Goal: Task Accomplishment & Management: Manage account settings

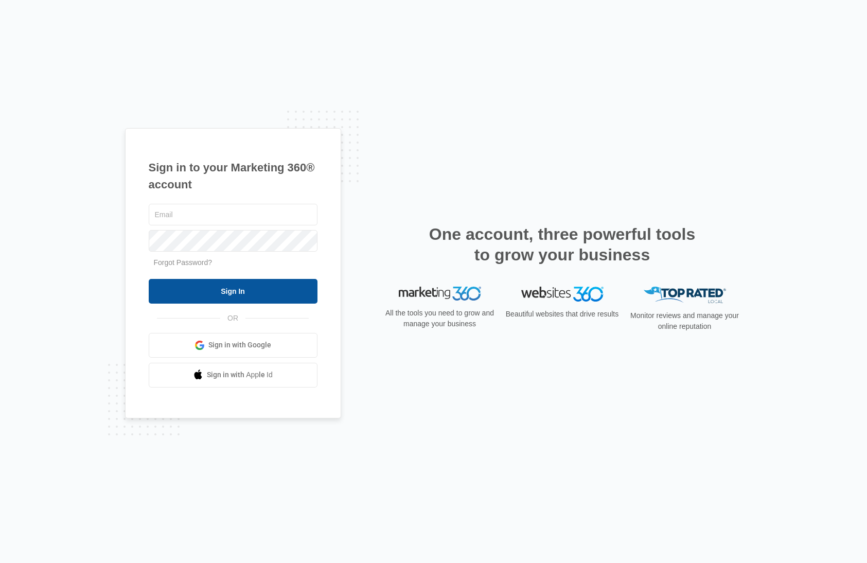
click at [184, 290] on input "Sign In" at bounding box center [233, 291] width 169 height 25
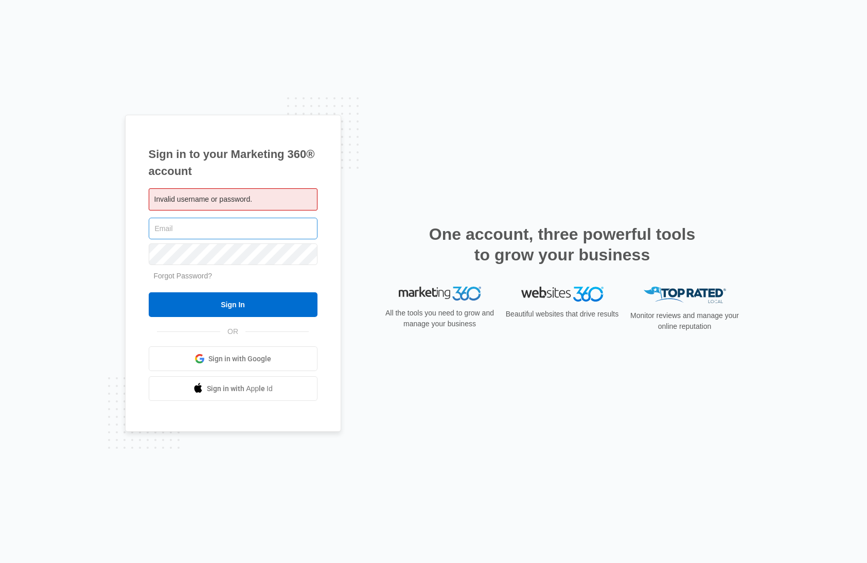
type input "[PERSON_NAME][EMAIL_ADDRESS][PERSON_NAME][DOMAIN_NAME]"
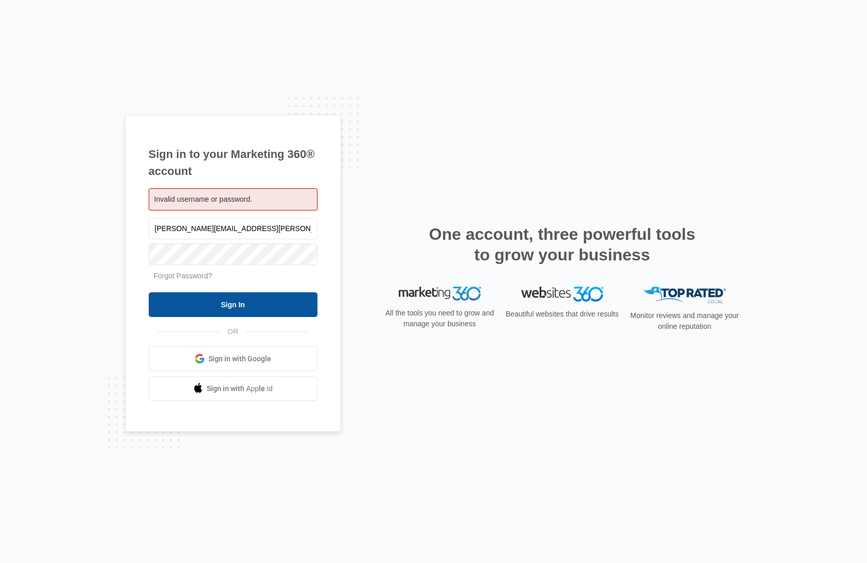
click at [242, 299] on input "Sign In" at bounding box center [233, 304] width 169 height 25
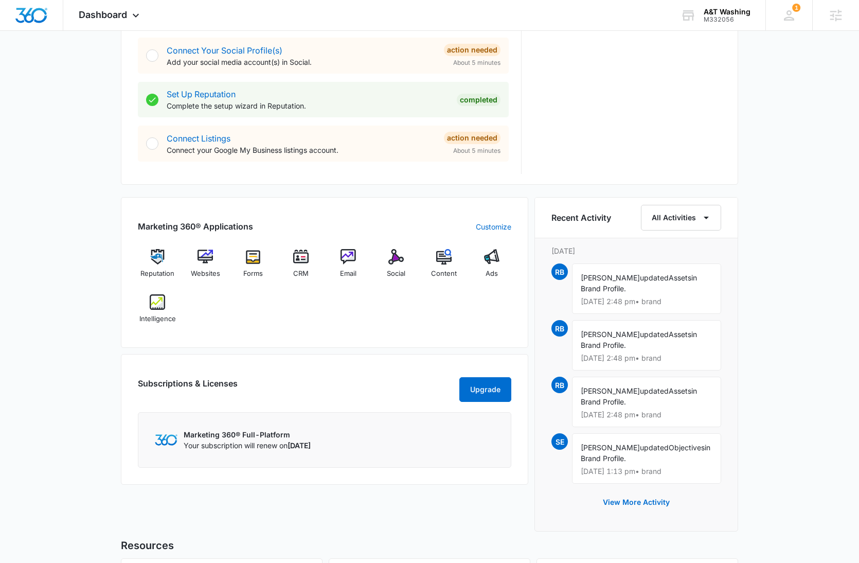
scroll to position [309, 0]
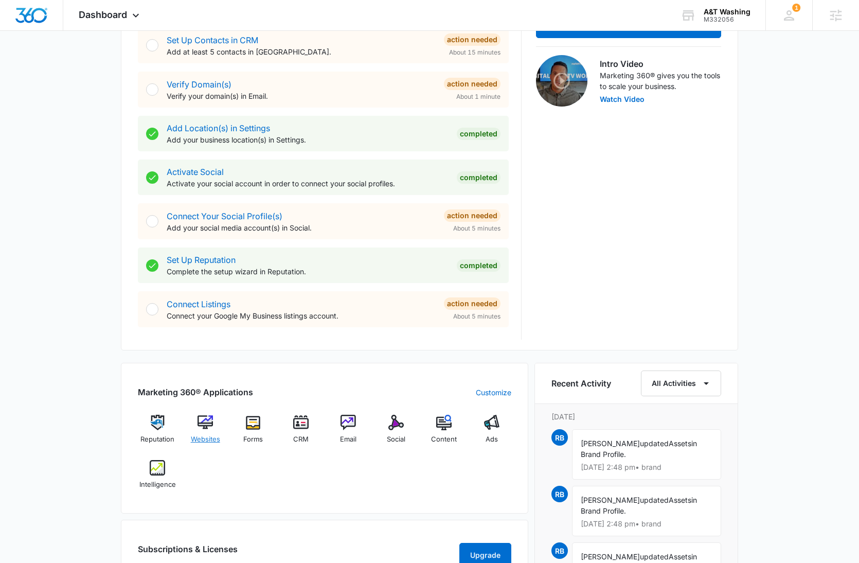
click at [208, 425] on img at bounding box center [205, 422] width 15 height 15
